Goal: Find specific page/section: Find specific page/section

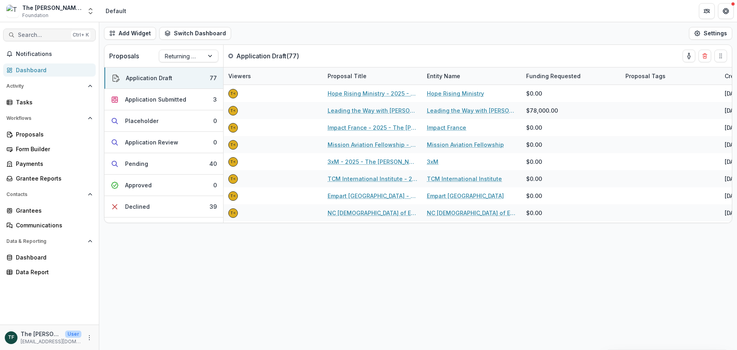
click at [34, 35] on span "Search..." at bounding box center [43, 35] width 50 height 7
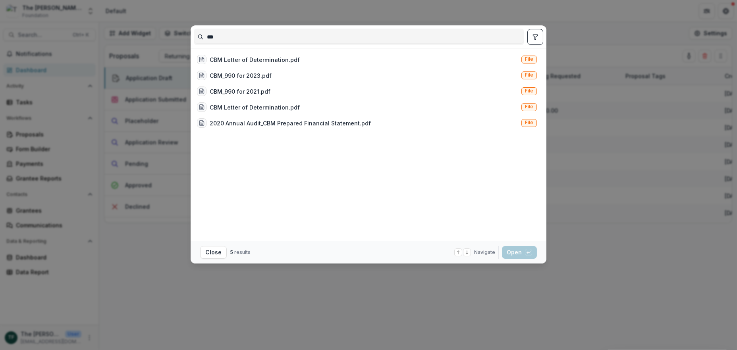
click at [228, 36] on input "***" at bounding box center [358, 37] width 329 height 13
type input "*"
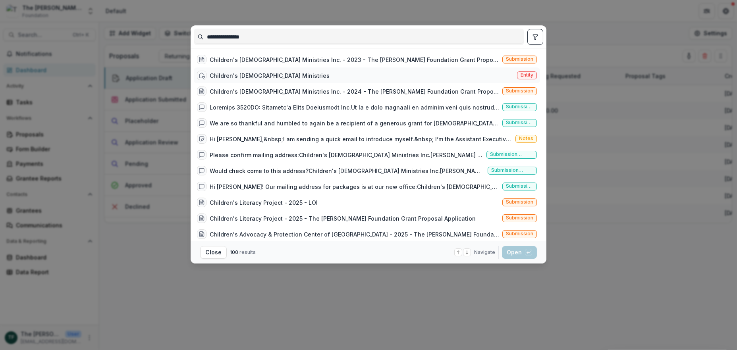
type input "**********"
click at [221, 73] on div "Children's [DEMOGRAPHIC_DATA] Ministries" at bounding box center [270, 75] width 120 height 8
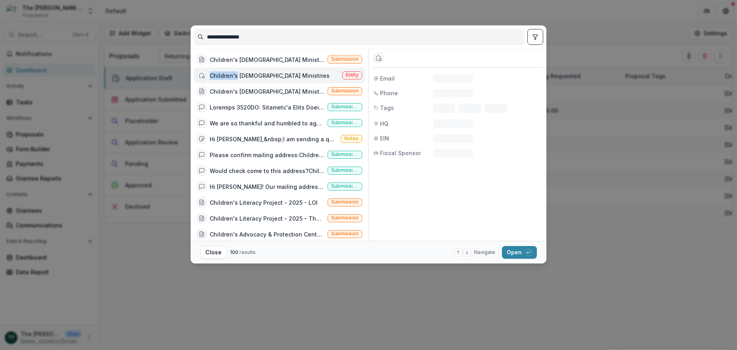
click at [221, 73] on div "Children's [DEMOGRAPHIC_DATA] Ministries" at bounding box center [270, 75] width 120 height 8
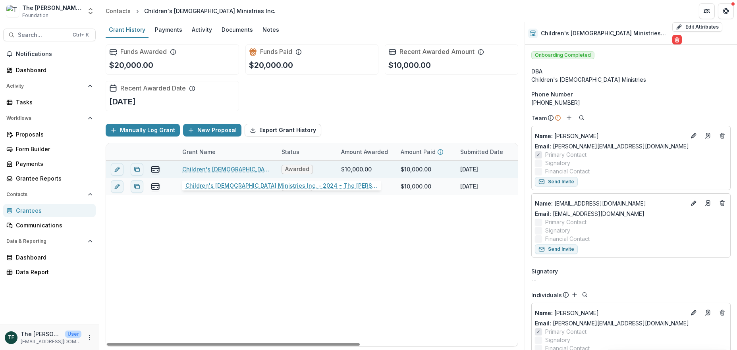
click at [199, 169] on link "Children's [DEMOGRAPHIC_DATA] Ministries Inc. - 2024 - The [PERSON_NAME] Founda…" at bounding box center [227, 169] width 90 height 8
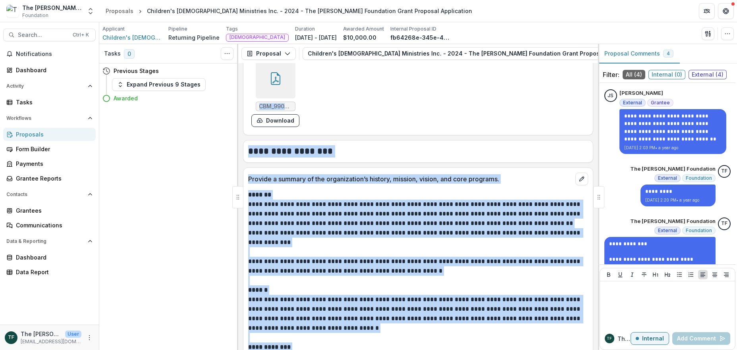
scroll to position [1058, 0]
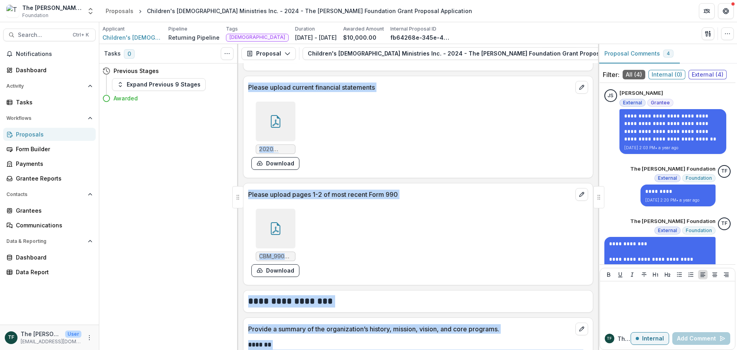
click at [272, 229] on icon at bounding box center [275, 228] width 13 height 13
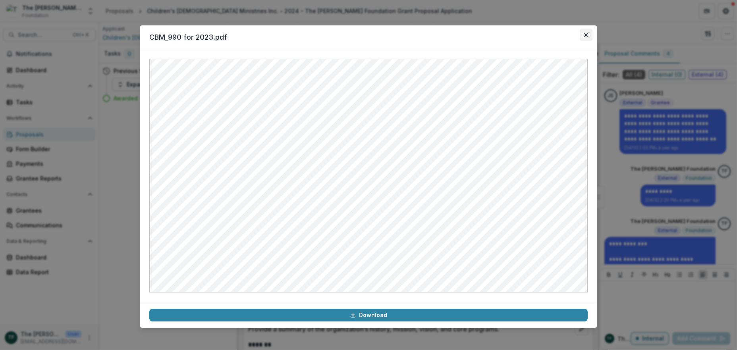
click at [583, 33] on icon "Close" at bounding box center [585, 35] width 5 height 5
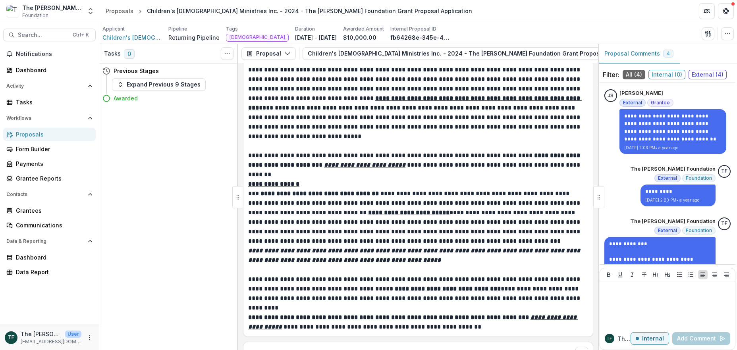
scroll to position [1905, 0]
